Goal: Navigation & Orientation: Find specific page/section

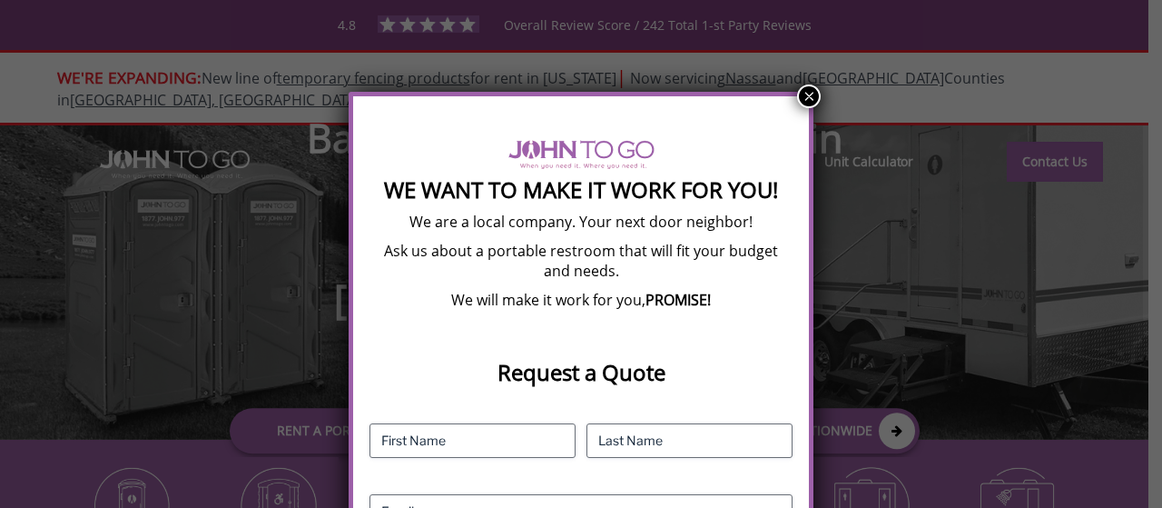
click at [799, 86] on button "×" at bounding box center [809, 96] width 24 height 24
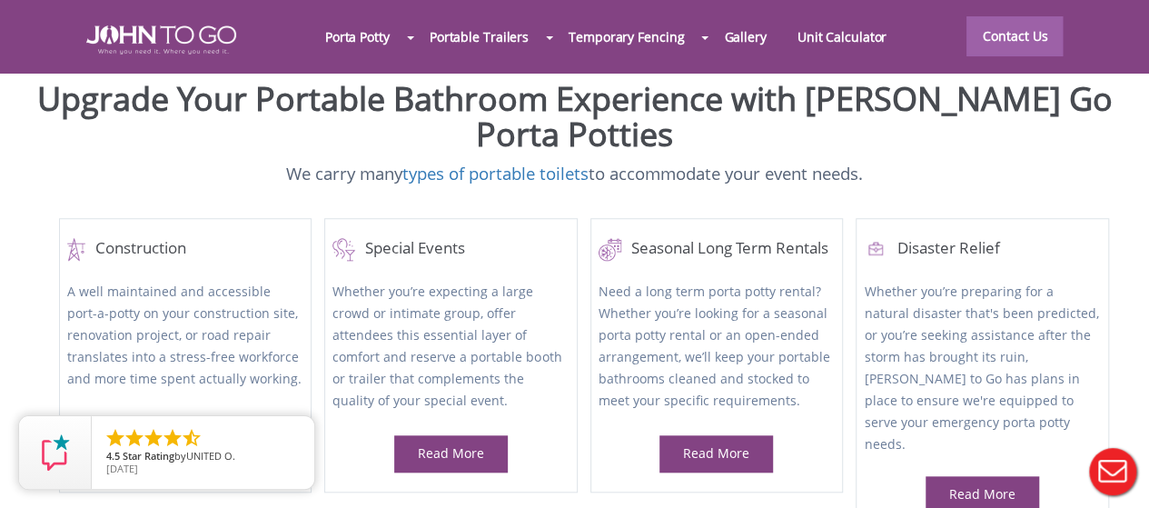
scroll to position [182, 0]
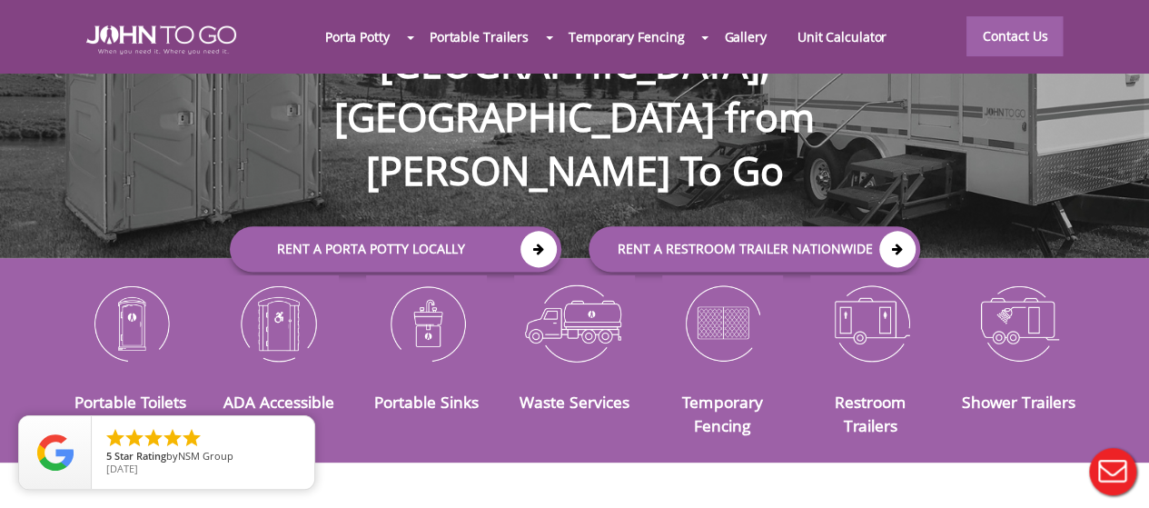
click at [1115, 471] on button "Live Chat" at bounding box center [1112, 471] width 73 height 73
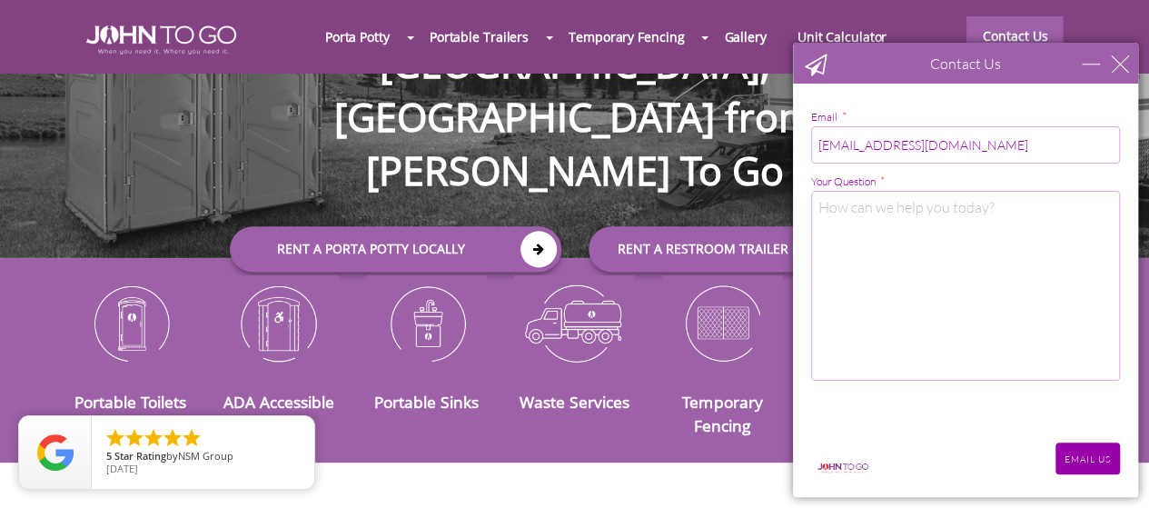
click at [1128, 60] on div "Contact Us" at bounding box center [965, 63] width 345 height 41
click at [1121, 58] on div "close" at bounding box center [1119, 63] width 18 height 18
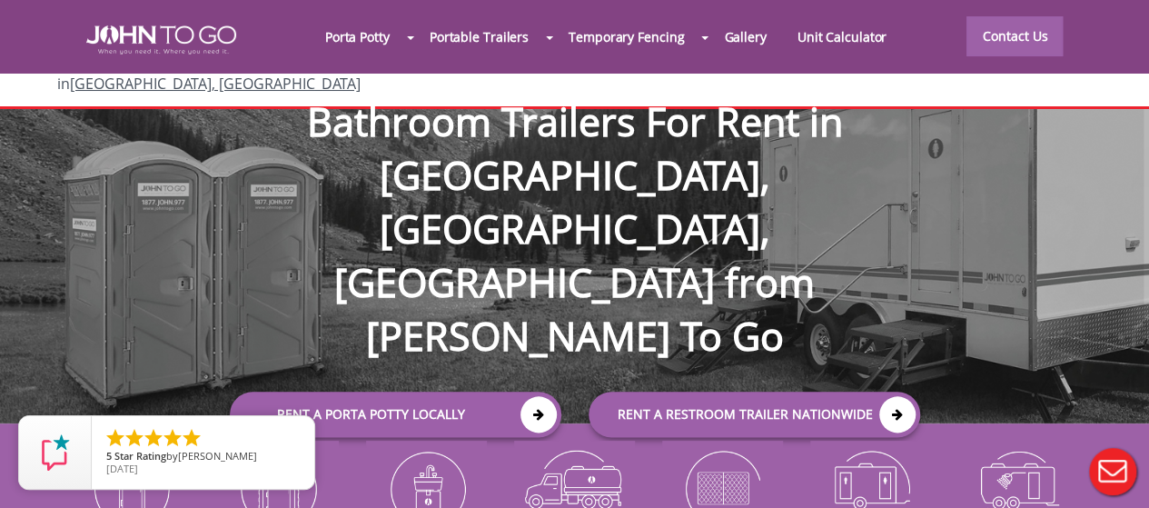
scroll to position [0, 0]
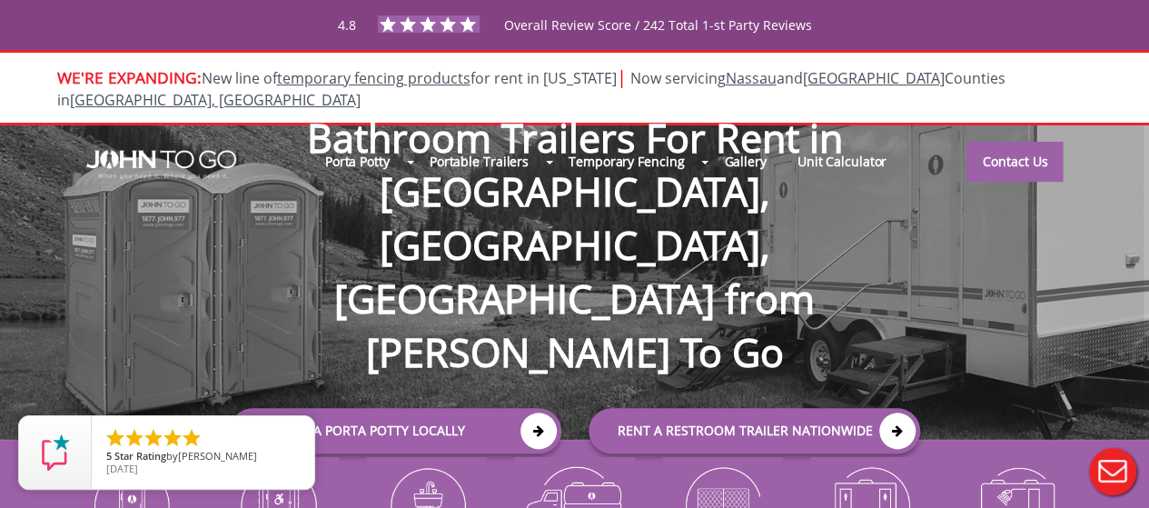
click at [1050, 133] on div at bounding box center [574, 254] width 1149 height 508
click at [1050, 142] on link "Contact Us" at bounding box center [1014, 162] width 96 height 40
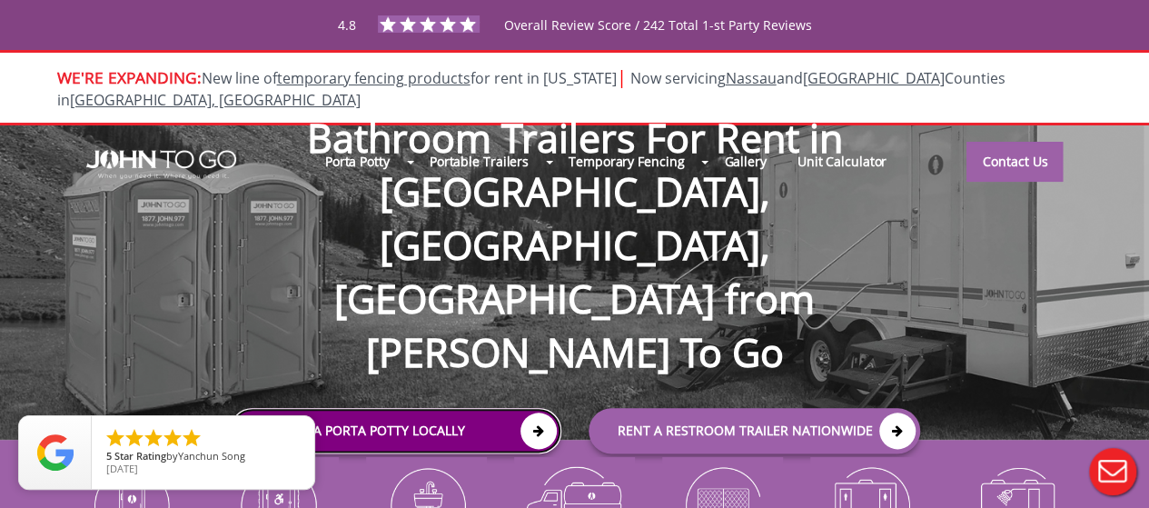
click at [543, 412] on icon at bounding box center [538, 430] width 36 height 36
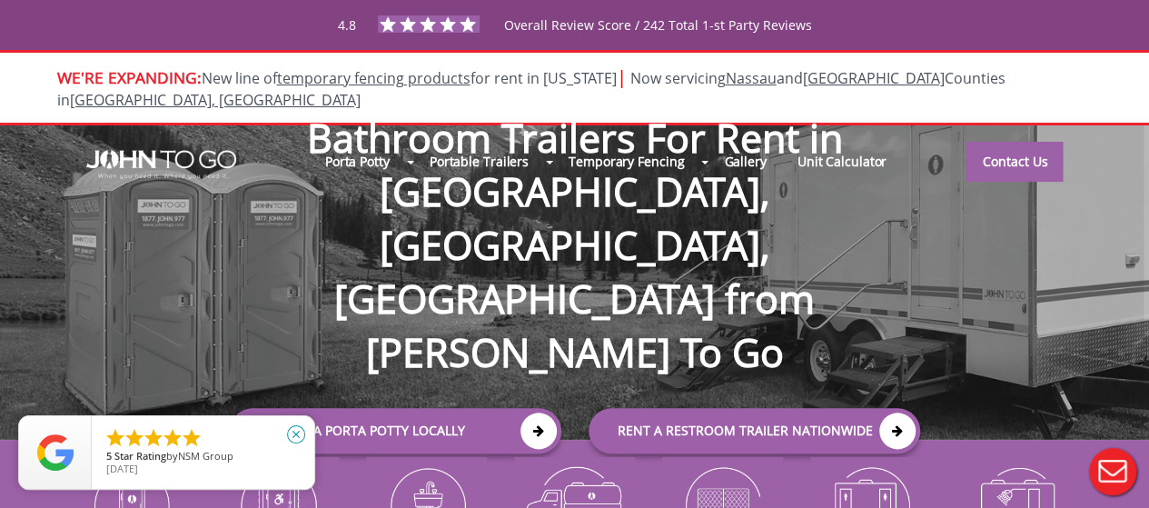
click at [295, 435] on icon "close" at bounding box center [296, 434] width 18 height 18
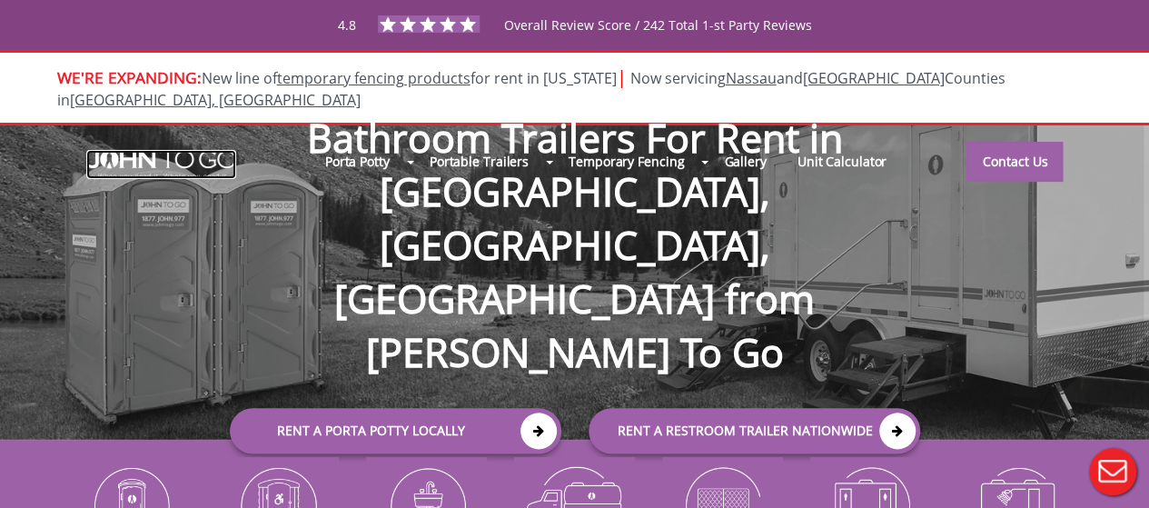
click at [173, 150] on img at bounding box center [161, 164] width 150 height 29
